Goal: Navigation & Orientation: Find specific page/section

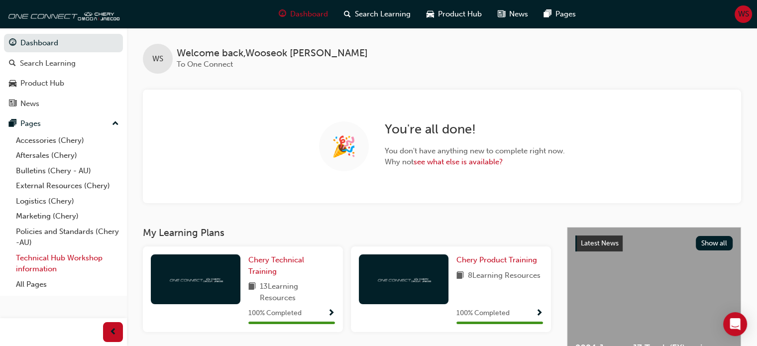
click at [54, 271] on link "Technical Hub Workshop information" at bounding box center [67, 263] width 111 height 26
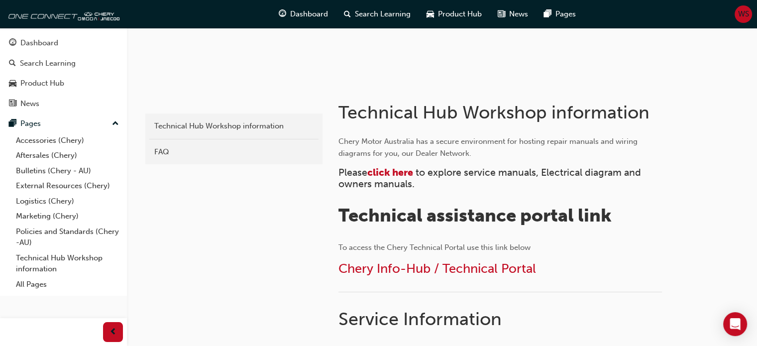
scroll to position [148, 0]
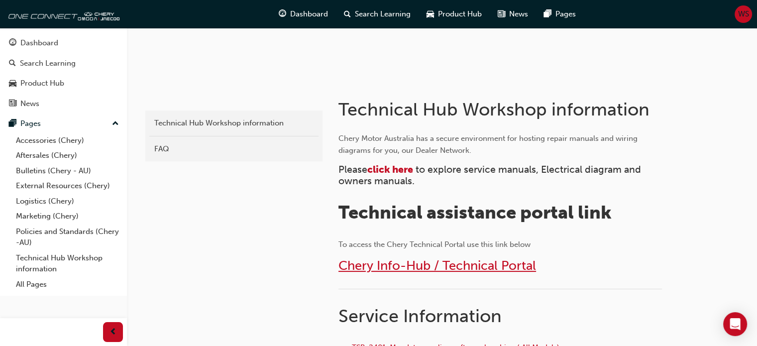
click at [394, 269] on span "Chery Info-Hub / Technical Portal" at bounding box center [438, 265] width 198 height 15
